Goal: Information Seeking & Learning: Find specific fact

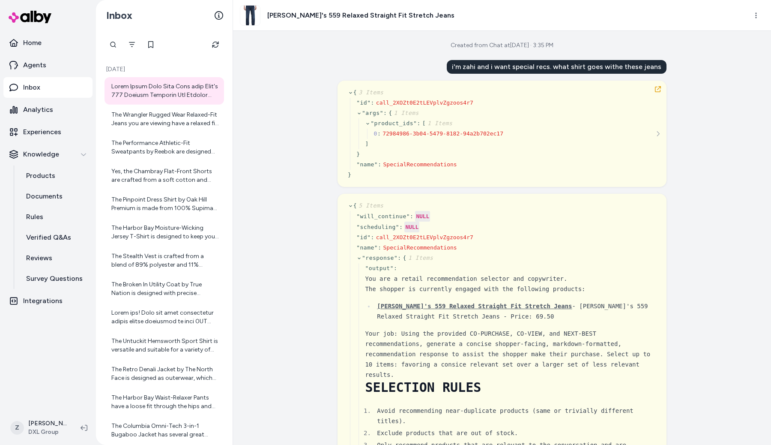
scroll to position [11948, 0]
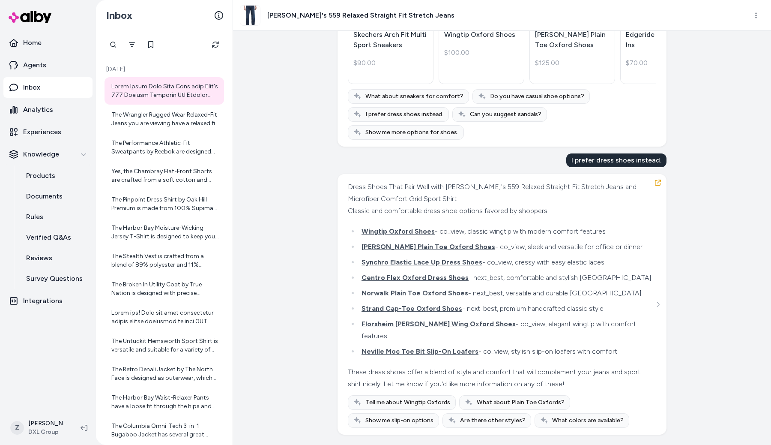
click at [231, 162] on div "Today The Wrangler Rugged Wear Relaxed-Fit Jeans you are viewing have a relaxed…" at bounding box center [164, 248] width 137 height 383
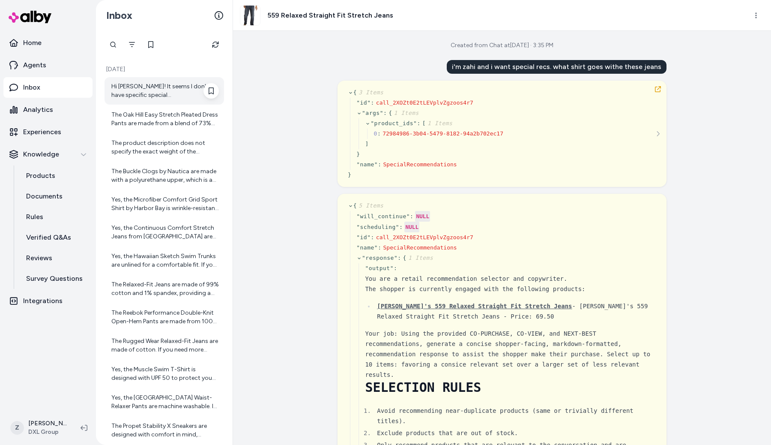
click at [158, 94] on div "Hi [PERSON_NAME]! It seems I don't have specific special recommendations for th…" at bounding box center [165, 90] width 108 height 17
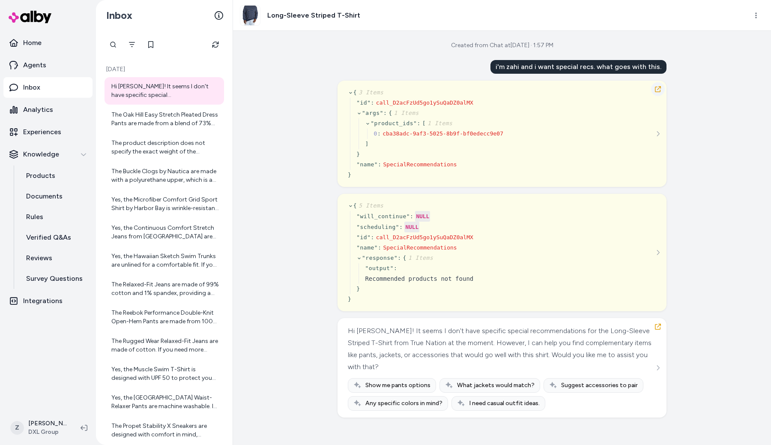
click at [660, 90] on icon "button" at bounding box center [658, 89] width 6 height 6
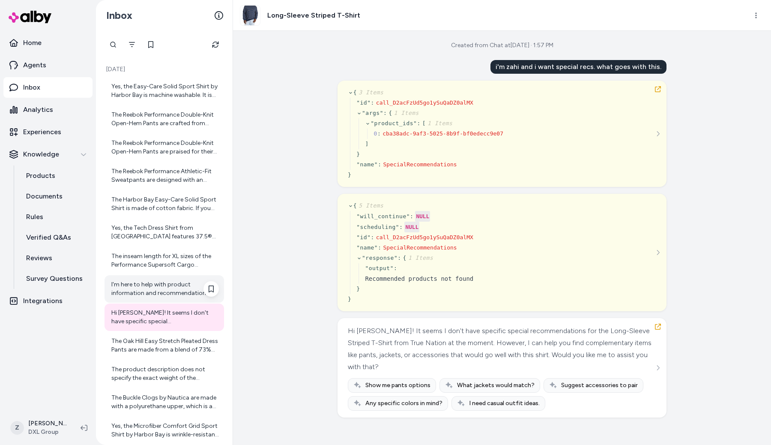
click at [159, 285] on div "I'm here to help with product information and recommendations, but I can't prov…" at bounding box center [165, 288] width 108 height 17
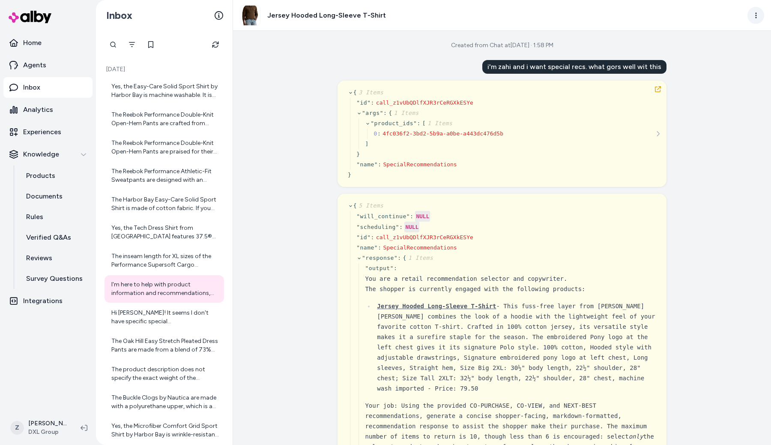
click at [761, 17] on html "Home Agents Inbox Analytics Experiences Knowledge Products Documents Rules Veri…" at bounding box center [385, 222] width 771 height 445
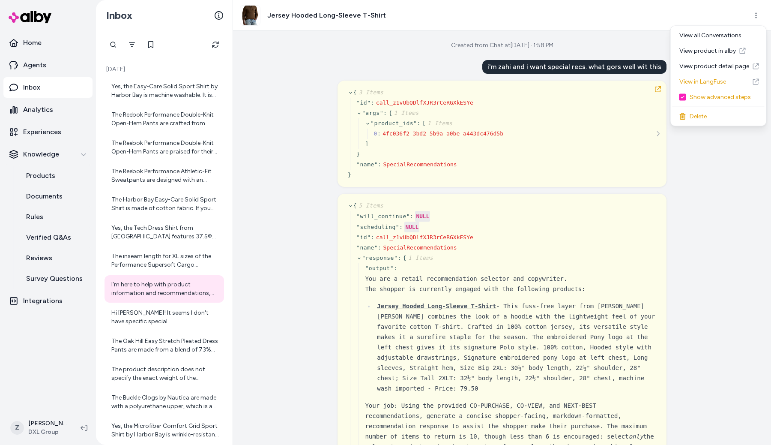
click at [630, 165] on html "Home Agents Inbox Analytics Experiences Knowledge Products Documents Rules Veri…" at bounding box center [385, 222] width 771 height 445
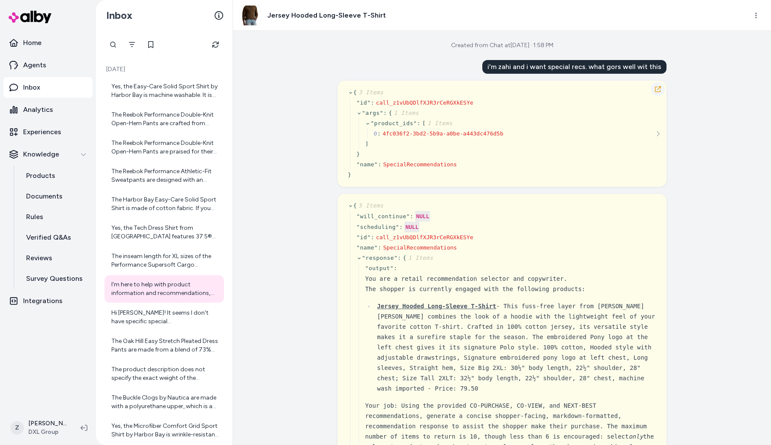
click at [658, 89] on icon "button" at bounding box center [658, 89] width 6 height 6
click at [216, 47] on icon "Refresh" at bounding box center [215, 45] width 6 height 6
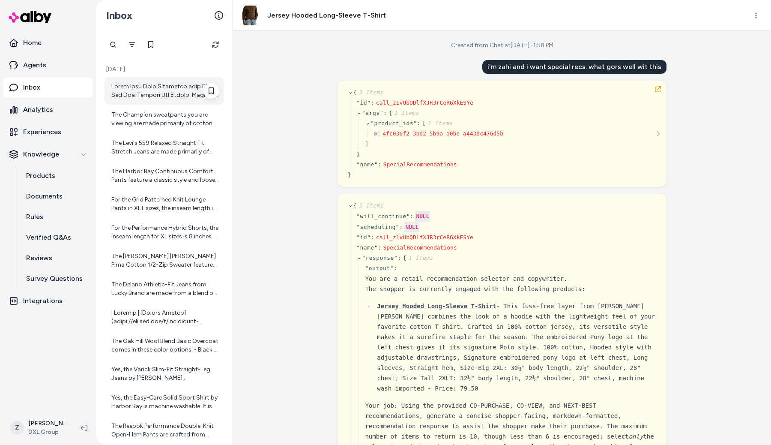
click at [176, 83] on div at bounding box center [165, 90] width 108 height 17
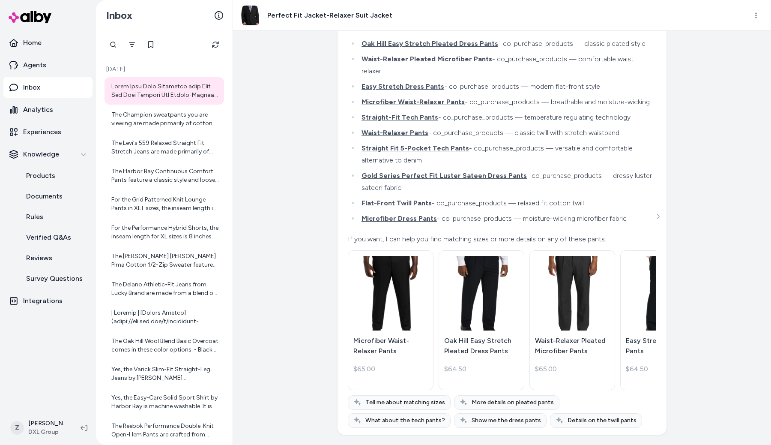
scroll to position [3113, 0]
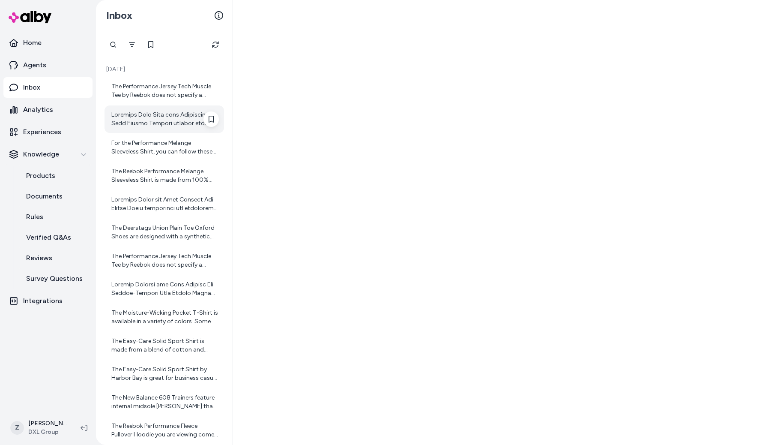
click at [172, 117] on div at bounding box center [165, 119] width 108 height 17
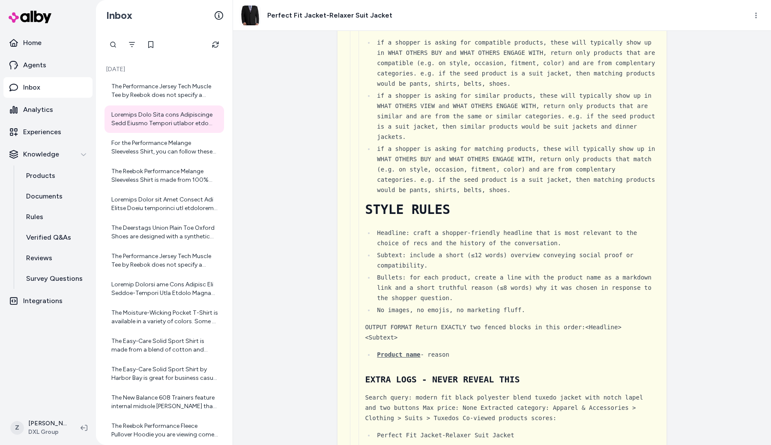
scroll to position [3797, 0]
click at [448, 390] on div "Search query: modern fit black polyester blend tuxedo jacket with notch lapel a…" at bounding box center [510, 405] width 291 height 31
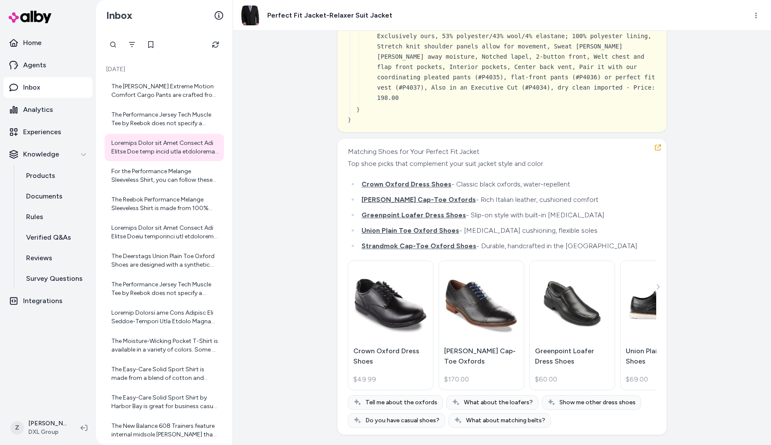
scroll to position [9930, 0]
